Goal: Task Accomplishment & Management: Manage account settings

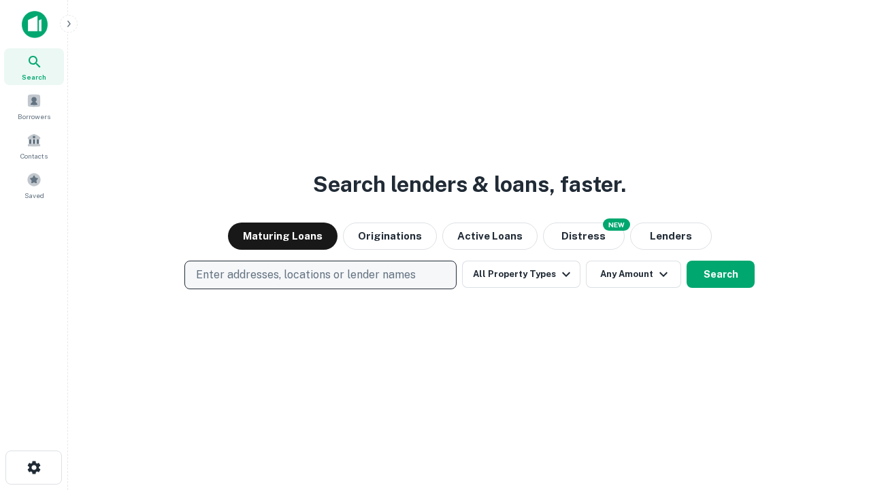
click at [320, 275] on p "Enter addresses, locations or lender names" at bounding box center [306, 275] width 220 height 16
type input "**********"
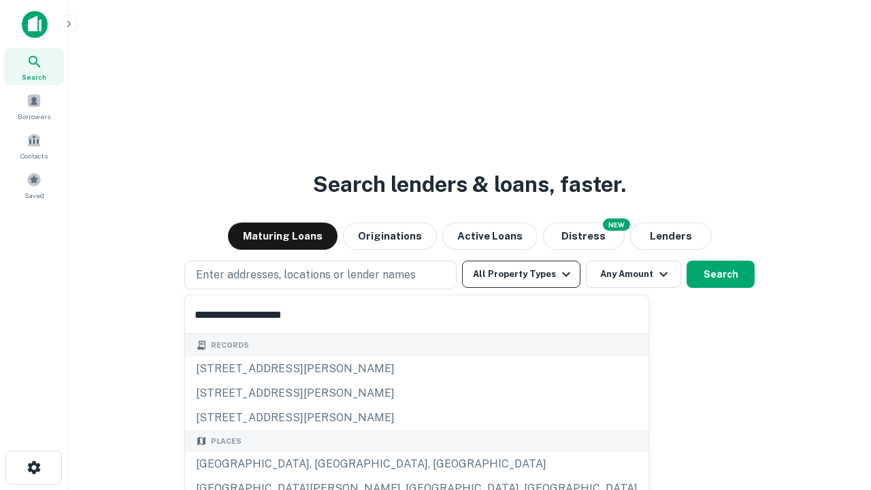
click at [325, 464] on div "[GEOGRAPHIC_DATA], [GEOGRAPHIC_DATA], [GEOGRAPHIC_DATA]" at bounding box center [416, 464] width 463 height 24
click at [521, 274] on button "All Property Types" at bounding box center [521, 274] width 118 height 27
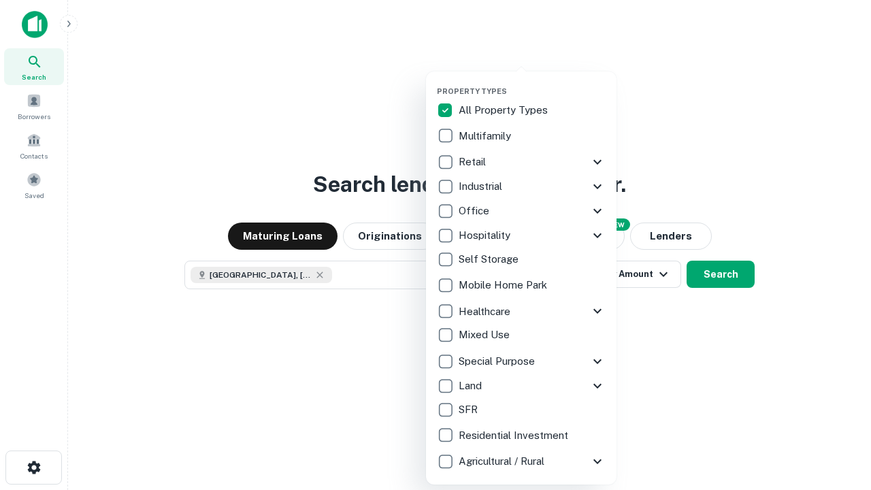
click at [532, 82] on button "button" at bounding box center [532, 82] width 190 height 1
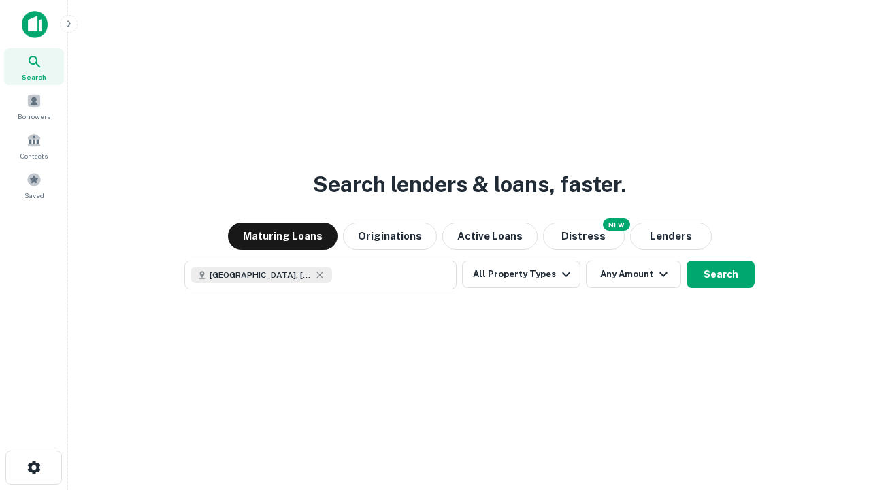
scroll to position [22, 0]
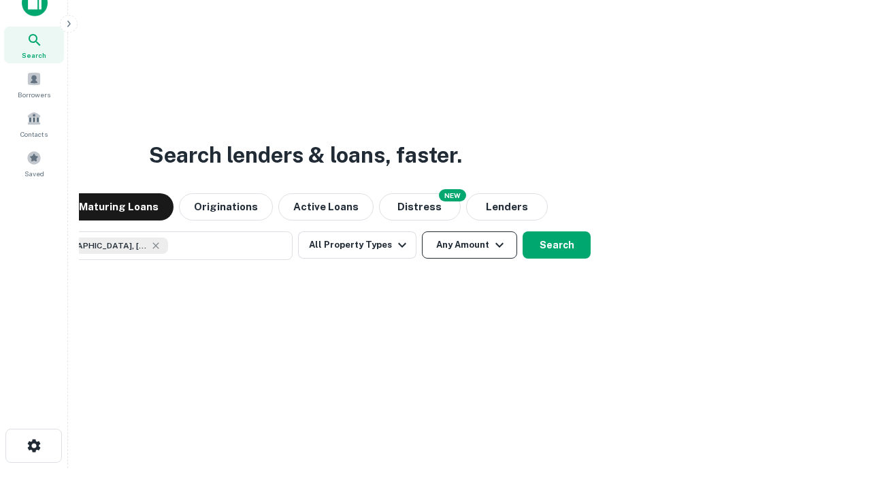
click at [422, 231] on button "Any Amount" at bounding box center [469, 244] width 95 height 27
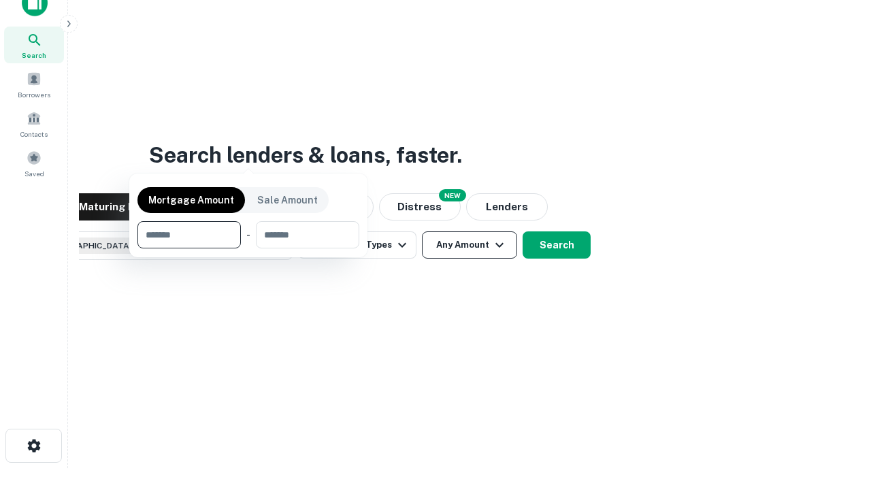
scroll to position [98, 385]
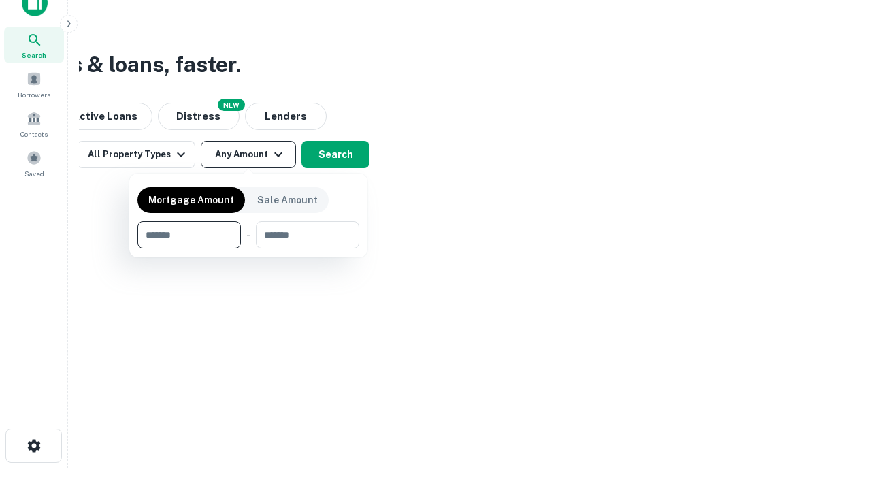
type input "*******"
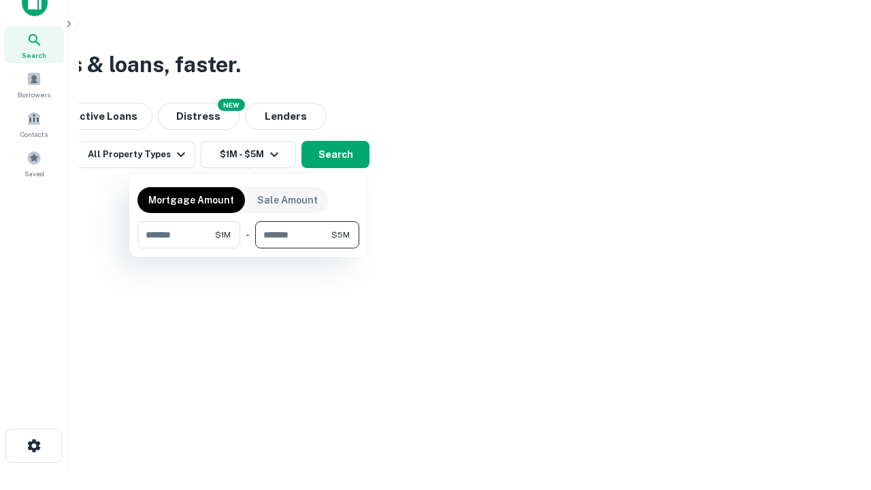
type input "*******"
click at [248, 248] on button "button" at bounding box center [248, 248] width 222 height 1
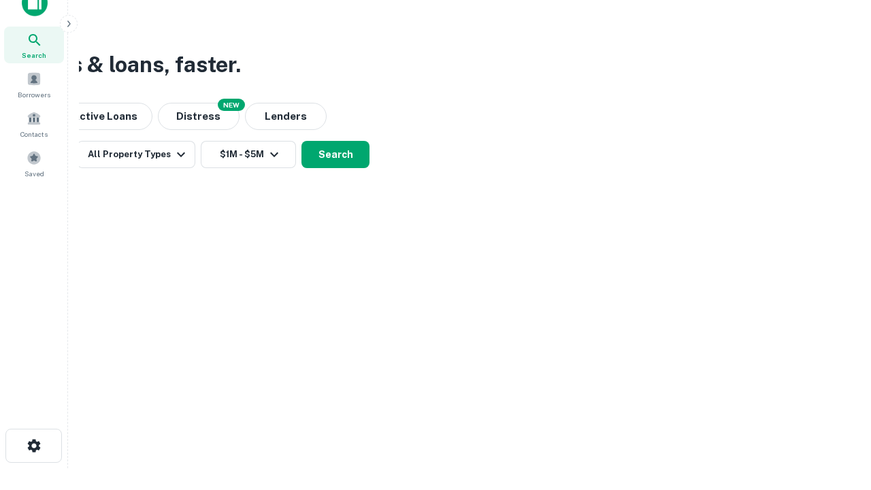
scroll to position [22, 0]
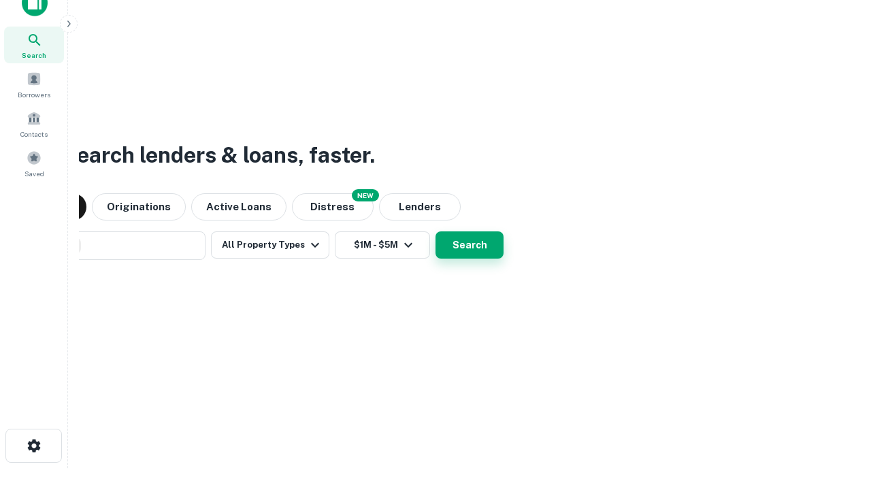
click at [435, 231] on button "Search" at bounding box center [469, 244] width 68 height 27
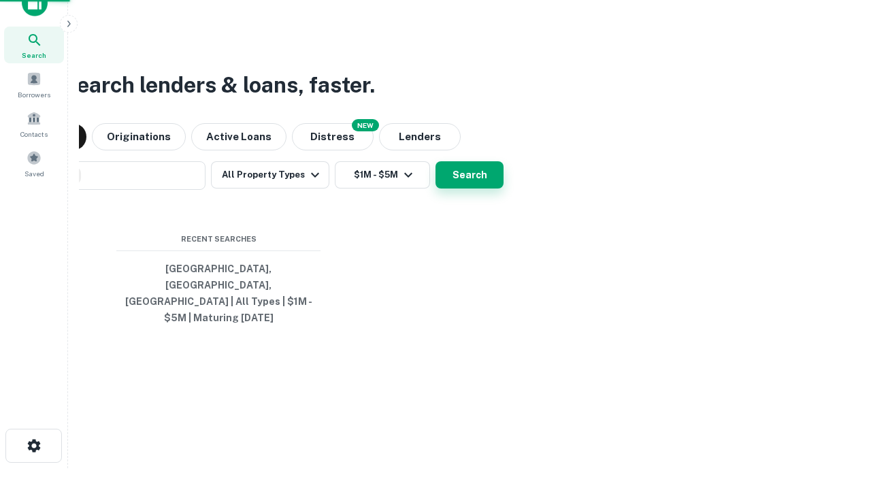
scroll to position [44, 385]
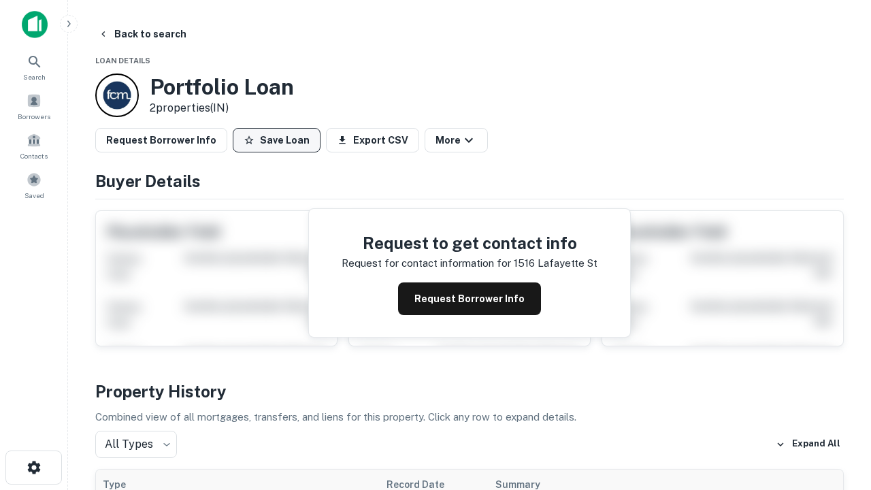
click at [276, 140] on button "Save Loan" at bounding box center [277, 140] width 88 height 24
click at [280, 140] on button "Loan Saved" at bounding box center [280, 140] width 94 height 24
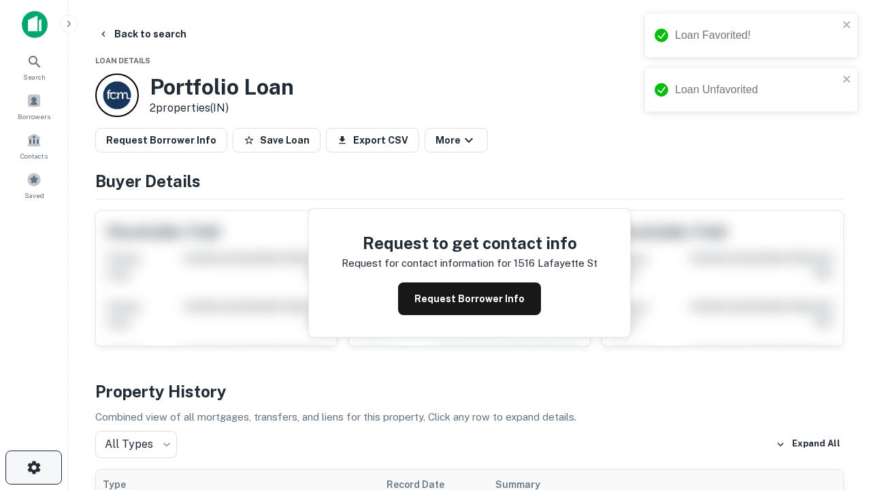
click at [33, 467] on icon "button" at bounding box center [34, 467] width 16 height 16
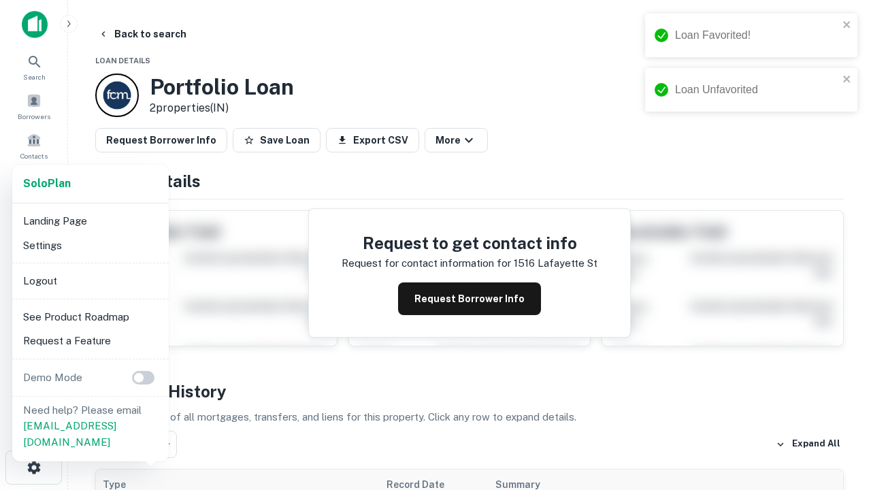
click at [90, 280] on li "Logout" at bounding box center [91, 281] width 146 height 24
